Goal: Communication & Community: Answer question/provide support

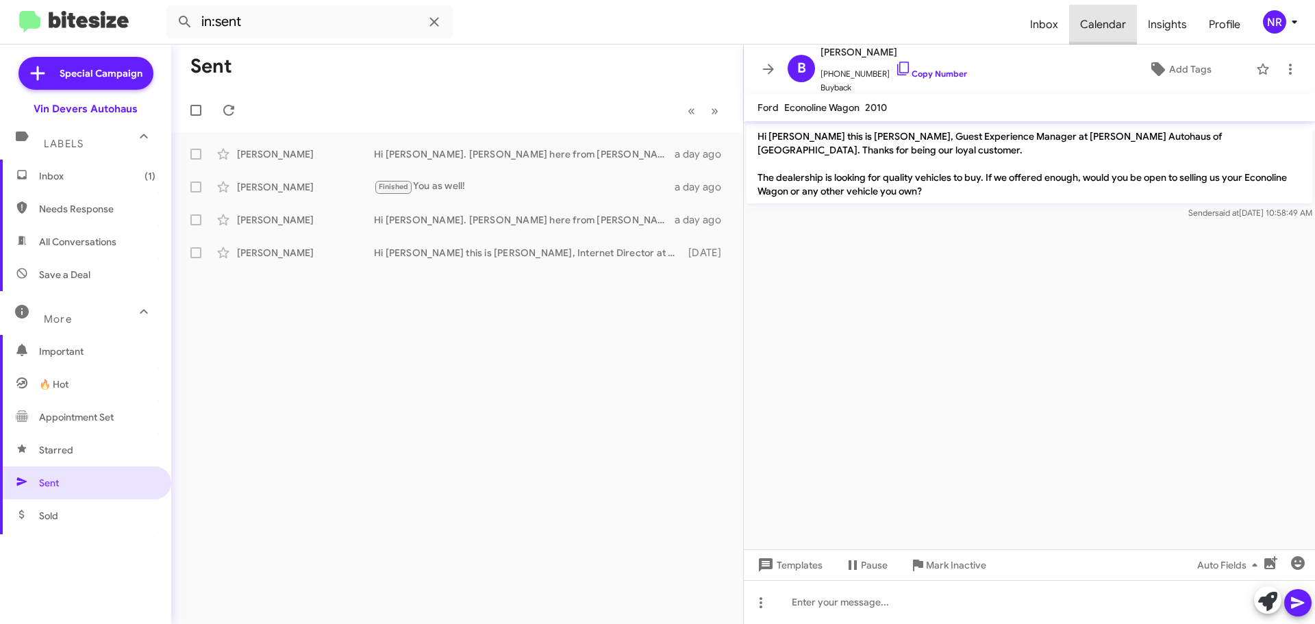
click at [1110, 23] on span "Calendar" at bounding box center [1103, 25] width 68 height 40
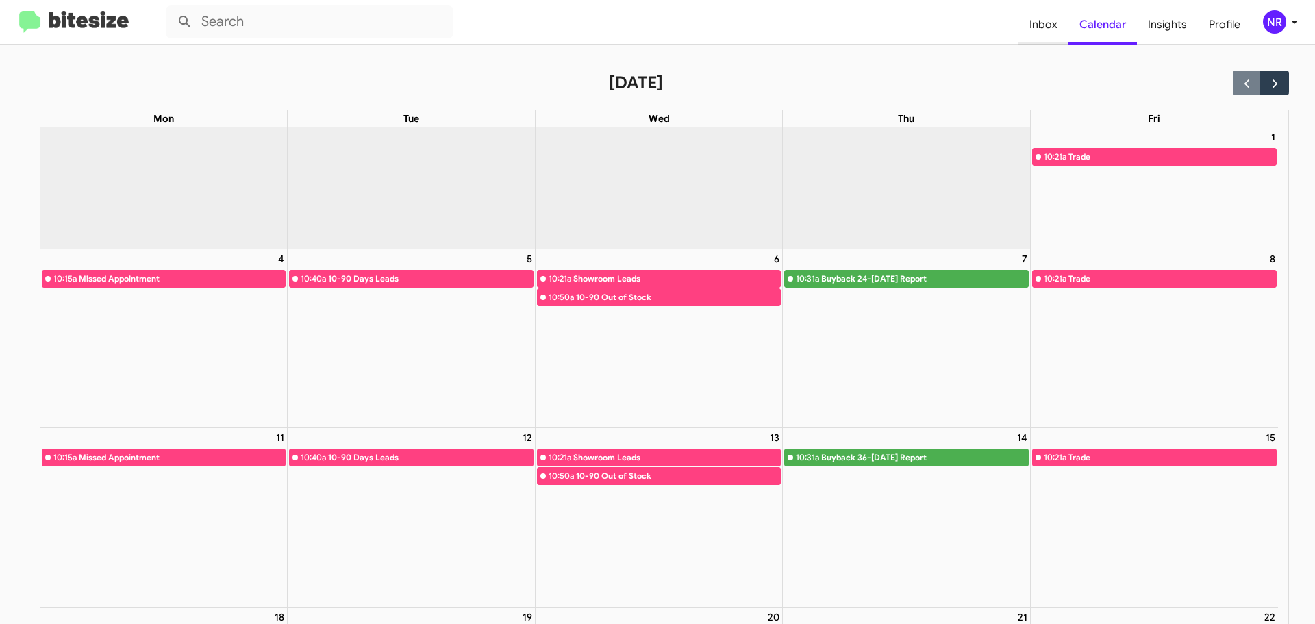
click at [1046, 21] on span "Inbox" at bounding box center [1043, 25] width 50 height 40
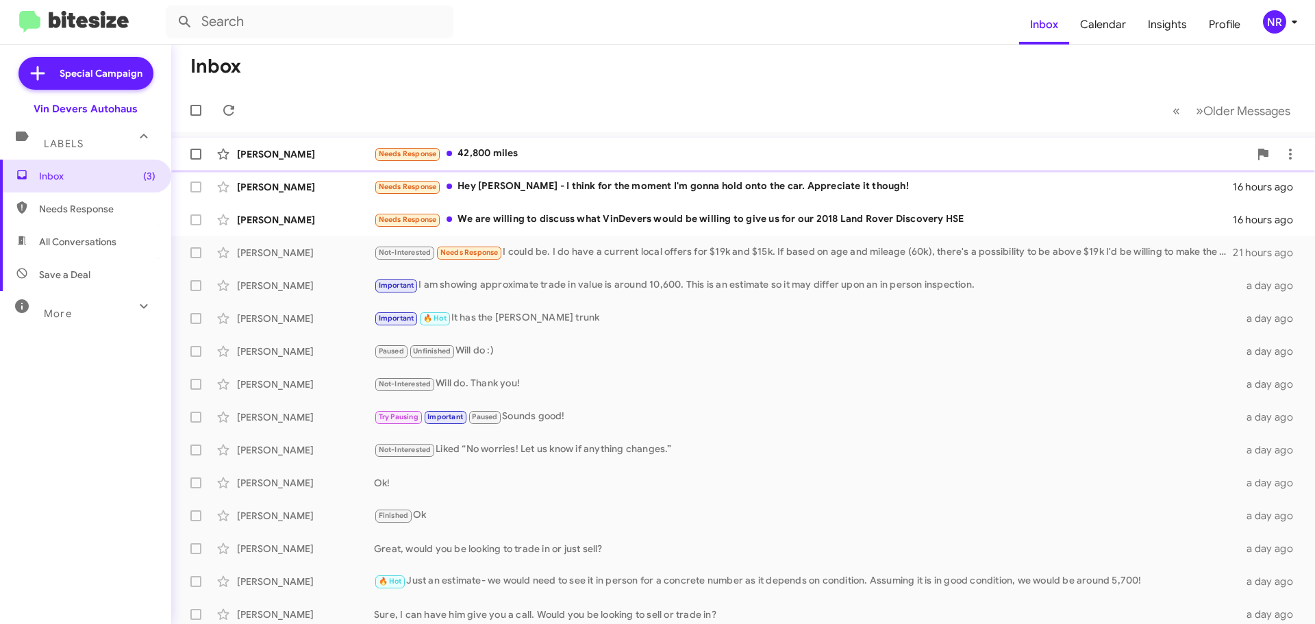
click at [559, 156] on div "Needs Response 42,800 miles" at bounding box center [811, 154] width 875 height 16
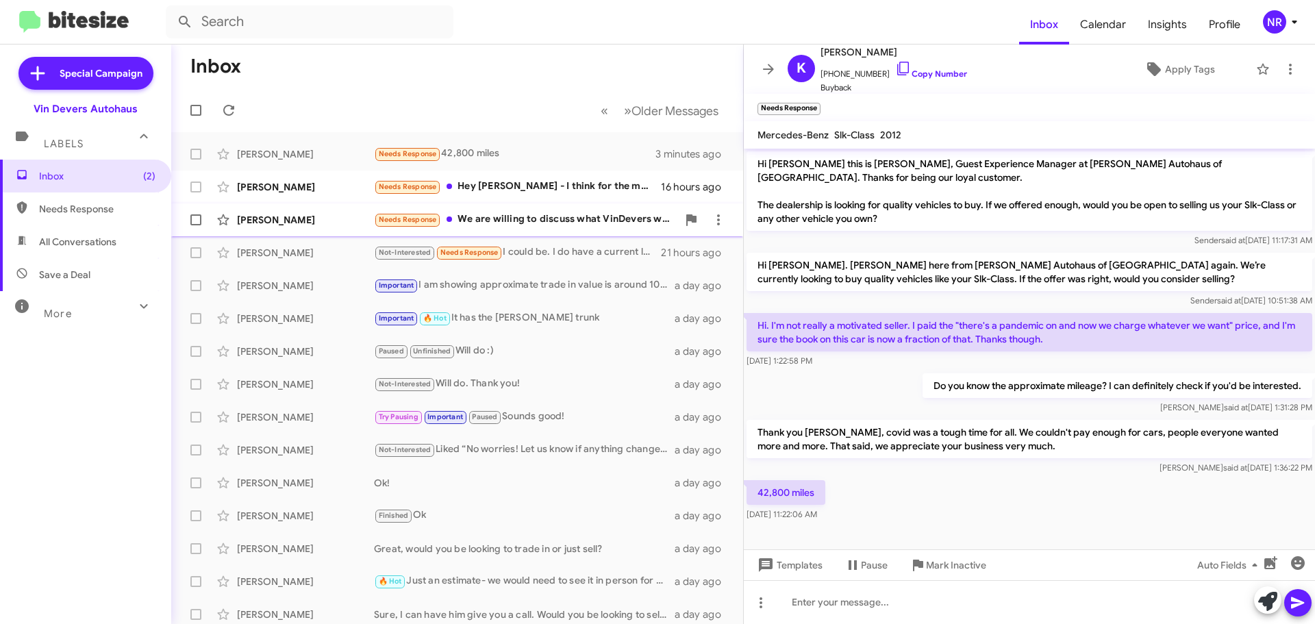
click at [563, 219] on div "Needs Response We are willing to discuss what VinDevers would be willing to giv…" at bounding box center [525, 220] width 303 height 16
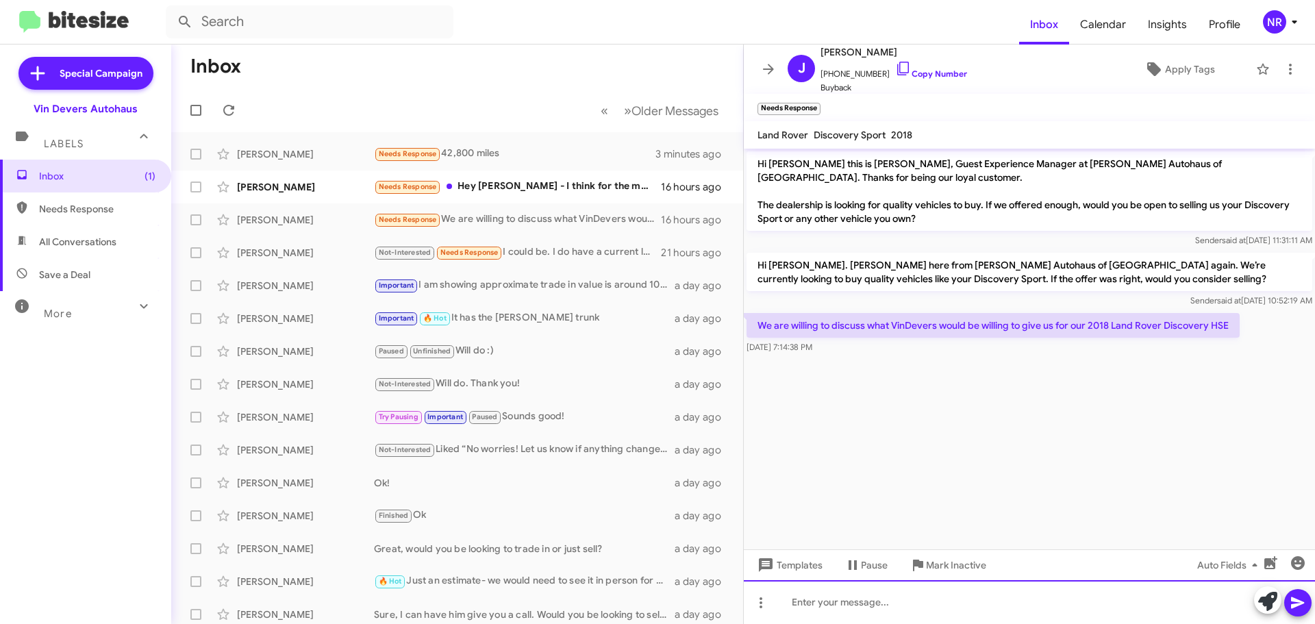
click at [833, 603] on div at bounding box center [1029, 602] width 571 height 44
click at [894, 603] on div "Good" at bounding box center [1029, 602] width 571 height 44
